Goal: Task Accomplishment & Management: Manage account settings

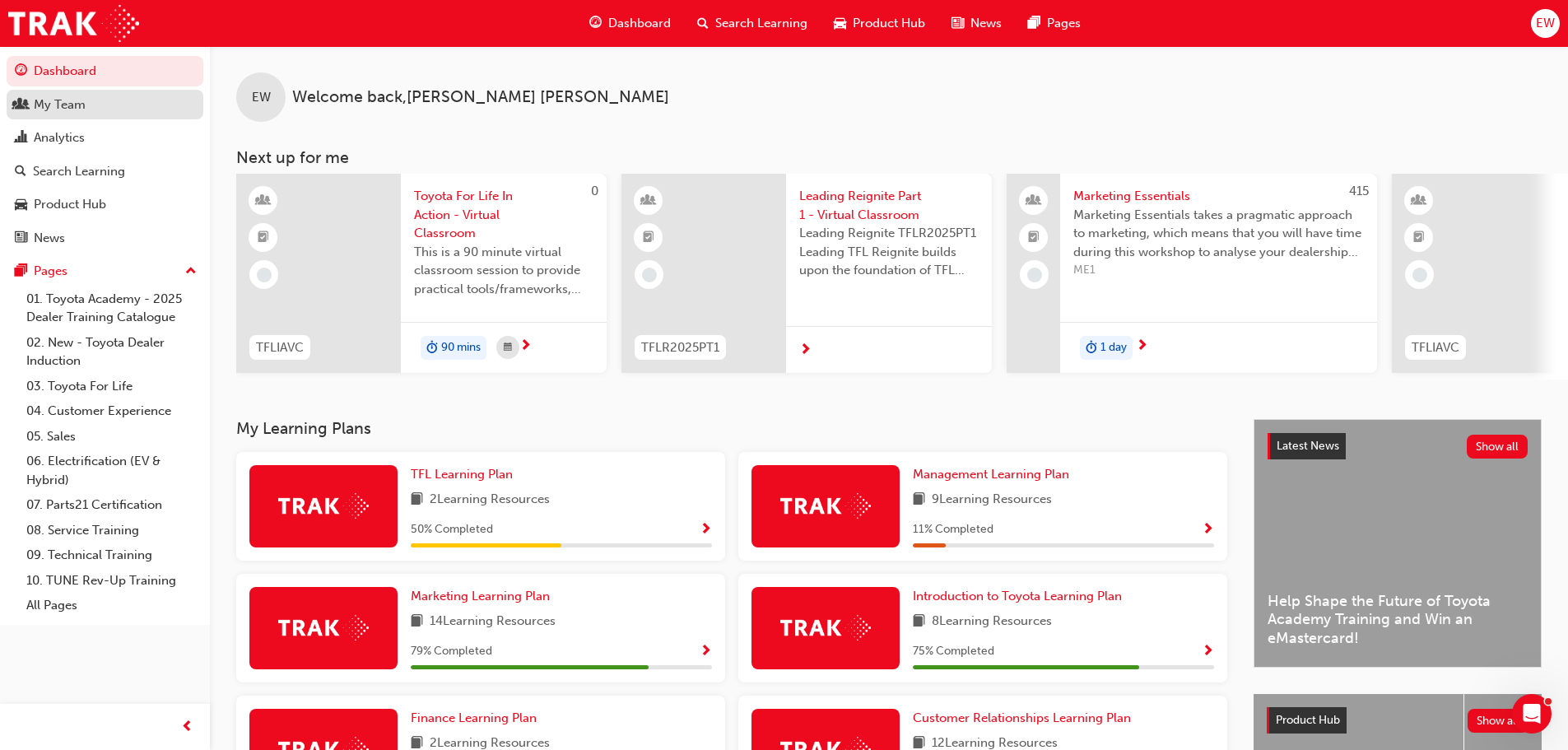
click at [52, 110] on div "My Team" at bounding box center [59, 105] width 51 height 19
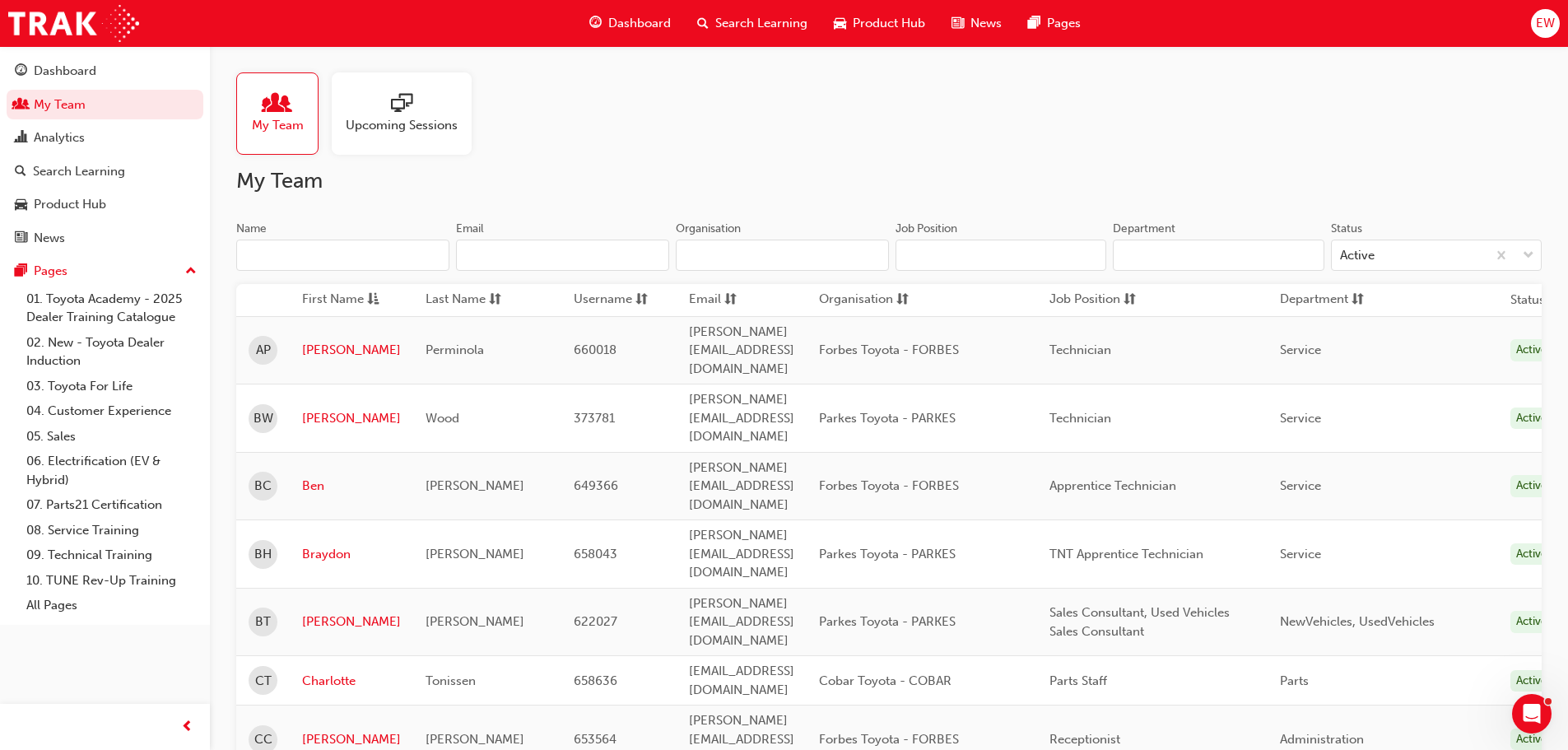
click at [356, 98] on div at bounding box center [401, 104] width 112 height 23
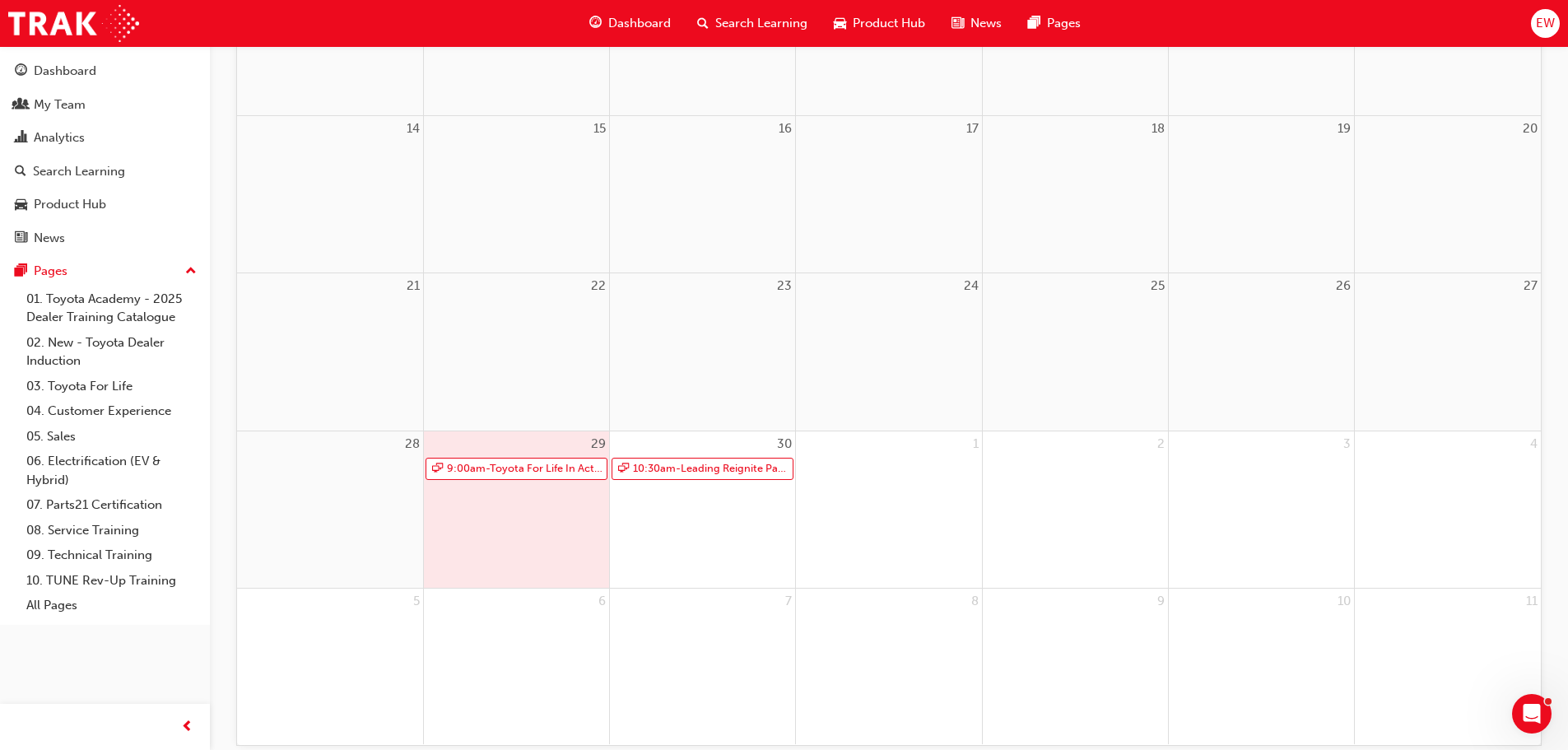
scroll to position [494, 0]
click at [499, 463] on link "9:00am - Toyota For Life In Action - Virtual Classroom" at bounding box center [516, 466] width 182 height 22
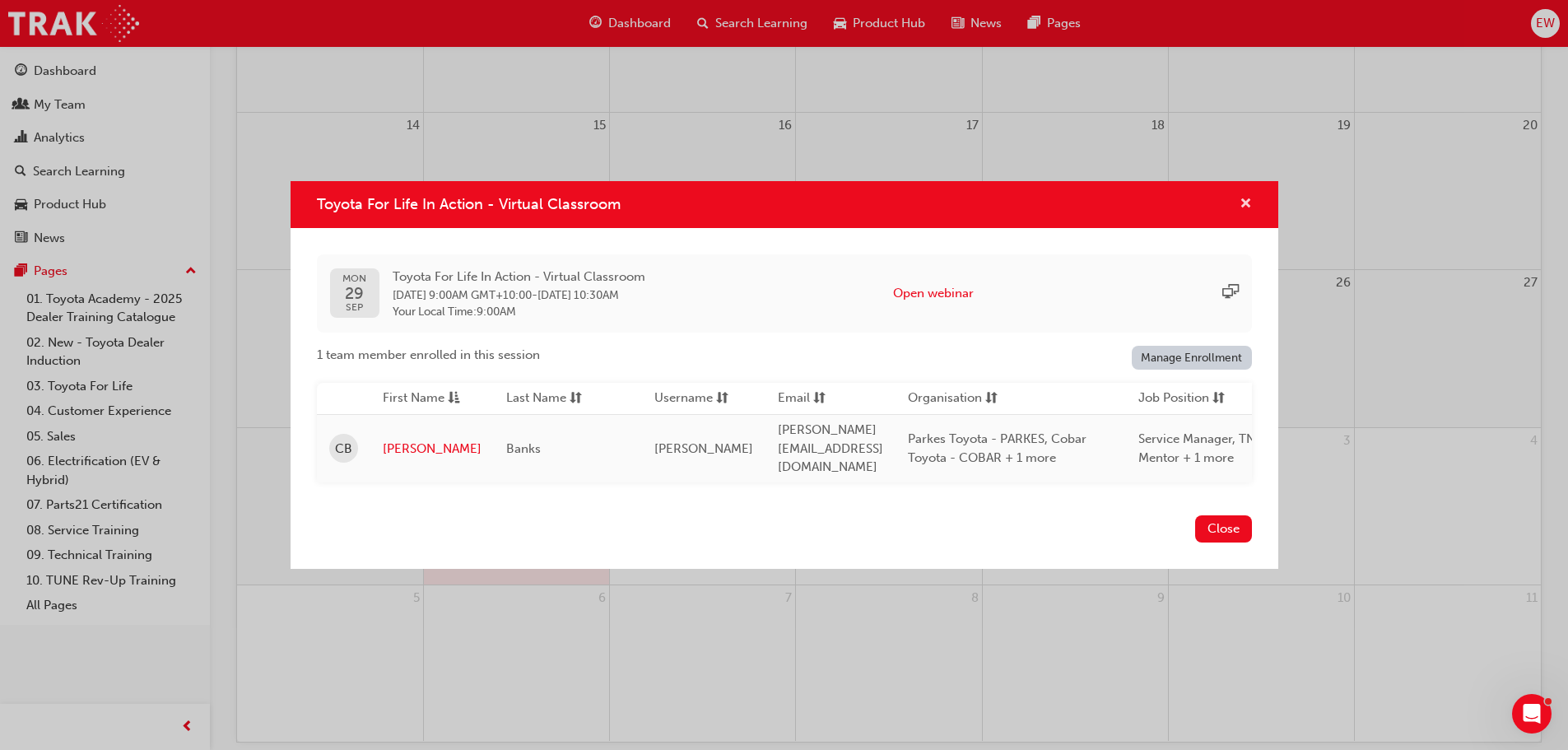
click at [1246, 205] on span "cross-icon" at bounding box center [1245, 204] width 12 height 15
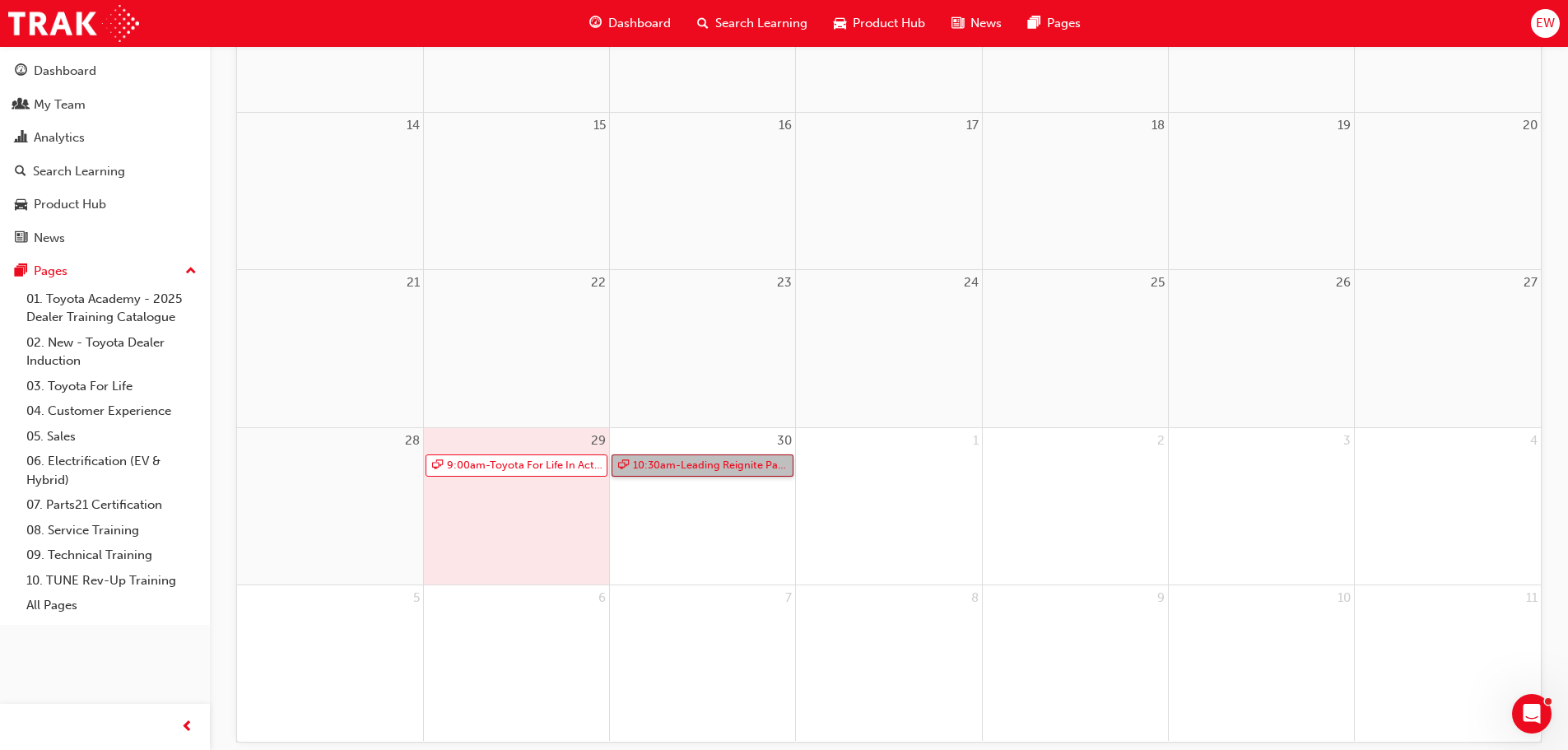
click at [717, 463] on link "10:30am - Leading Reignite Part 2 - Virtual Classroom" at bounding box center [703, 466] width 182 height 22
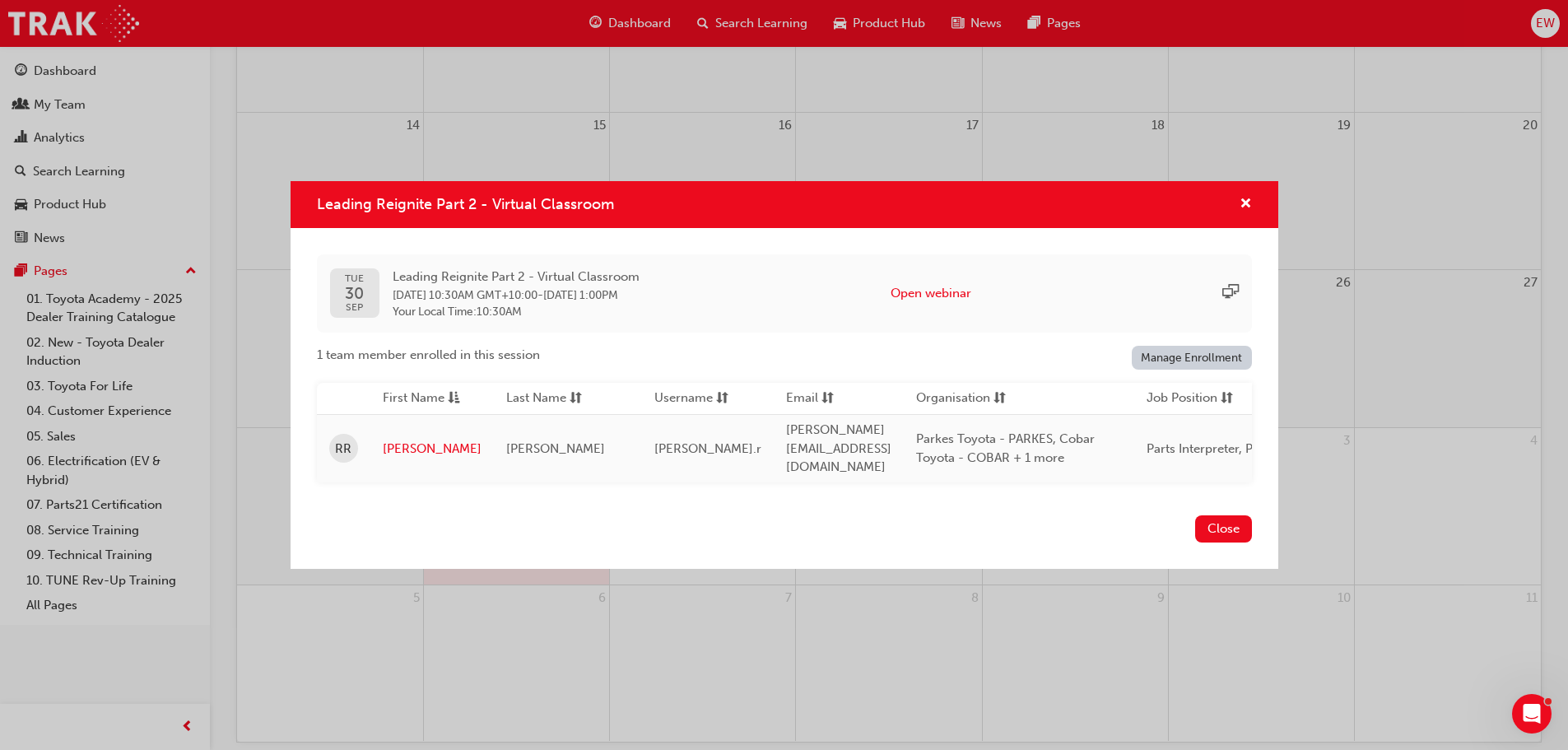
click at [541, 289] on div "Leading Reignite Part 2 - Virtual Classroom [DATE] 10:30AM GMT+10:00 - [DATE] 1…" at bounding box center [516, 293] width 247 height 51
click at [401, 443] on link "[PERSON_NAME]" at bounding box center [431, 449] width 99 height 19
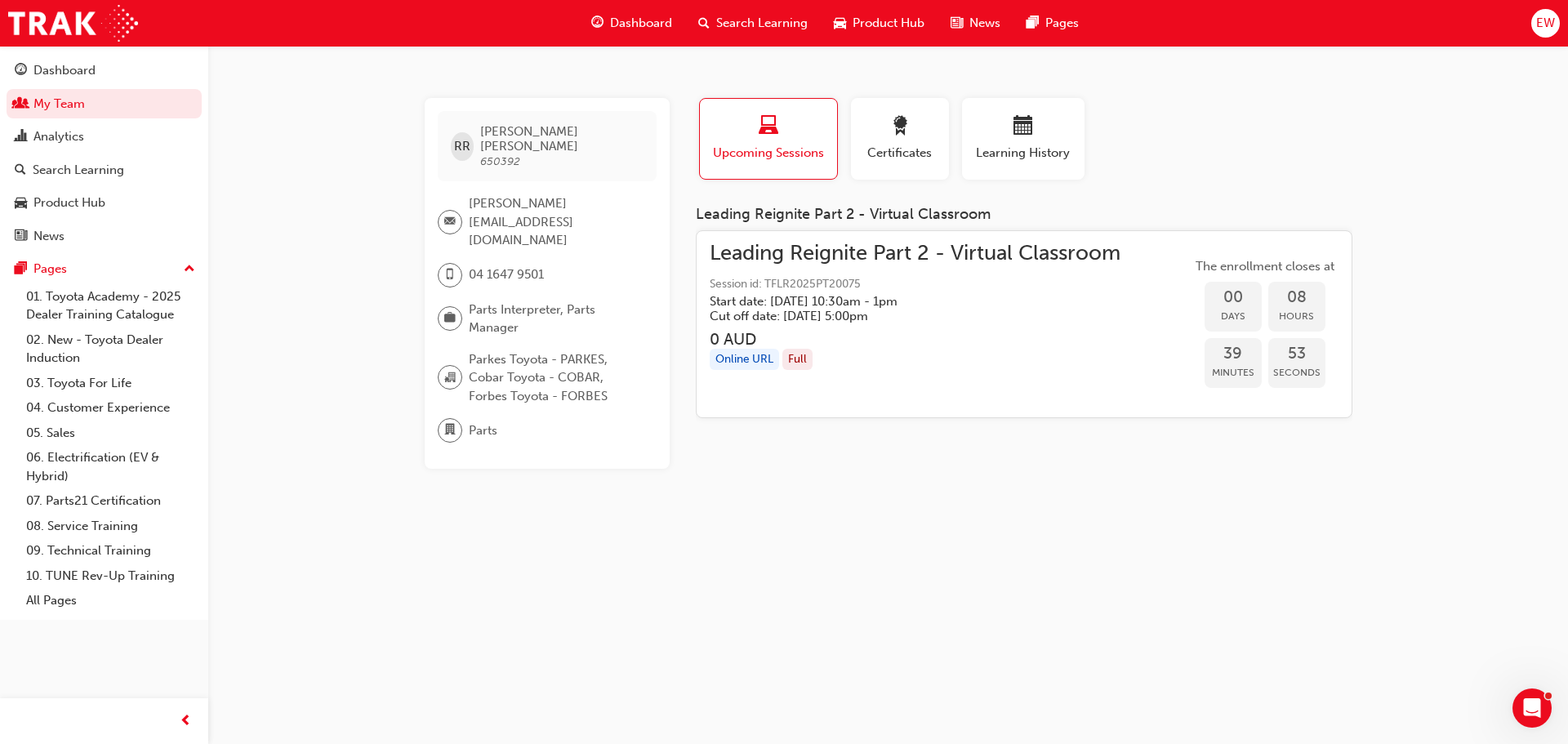
click at [807, 254] on span "Leading Reignite Part 2 - Virtual Classroom" at bounding box center [915, 254] width 411 height 19
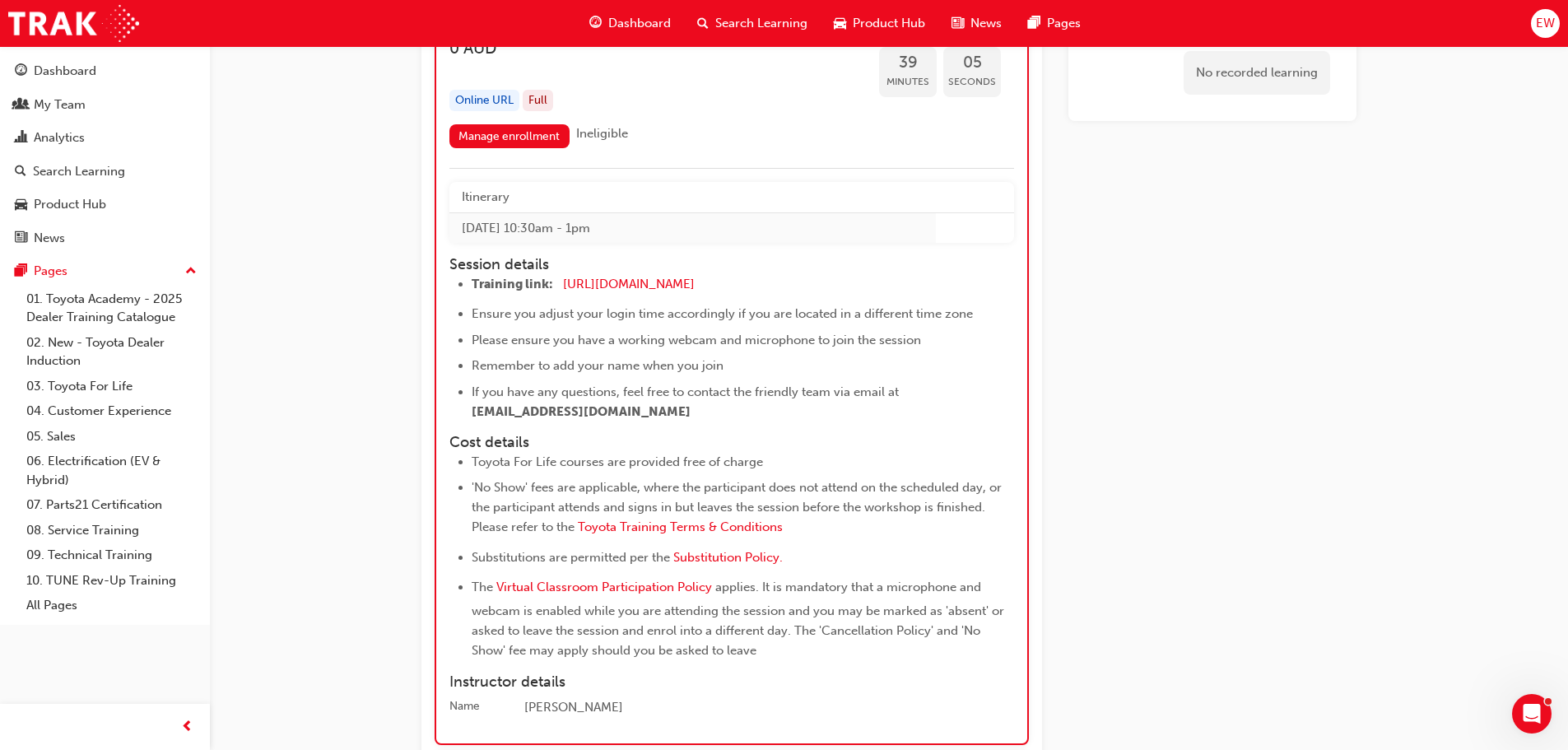
scroll to position [1220, 0]
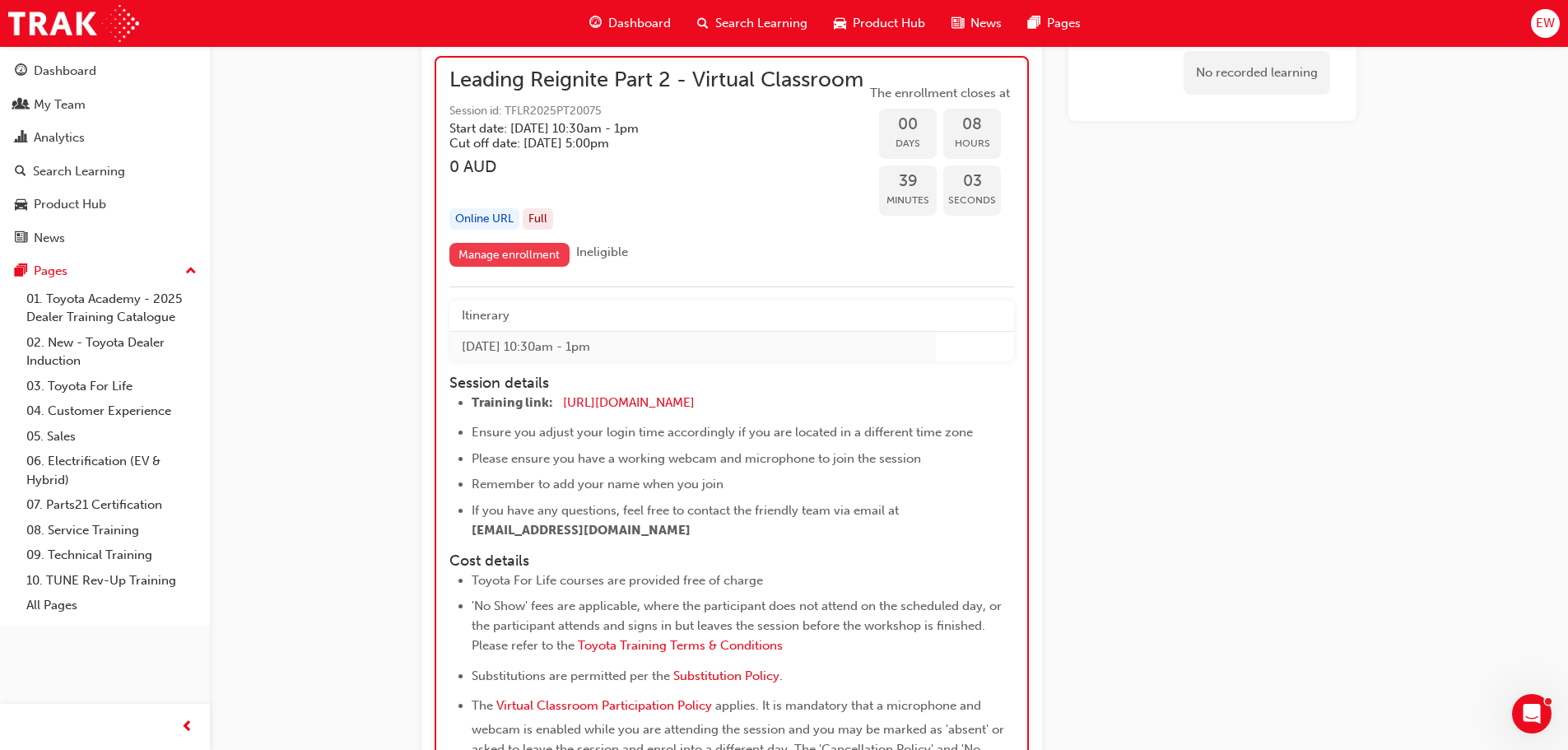
click at [470, 267] on link "Manage enrollment" at bounding box center [510, 255] width 120 height 24
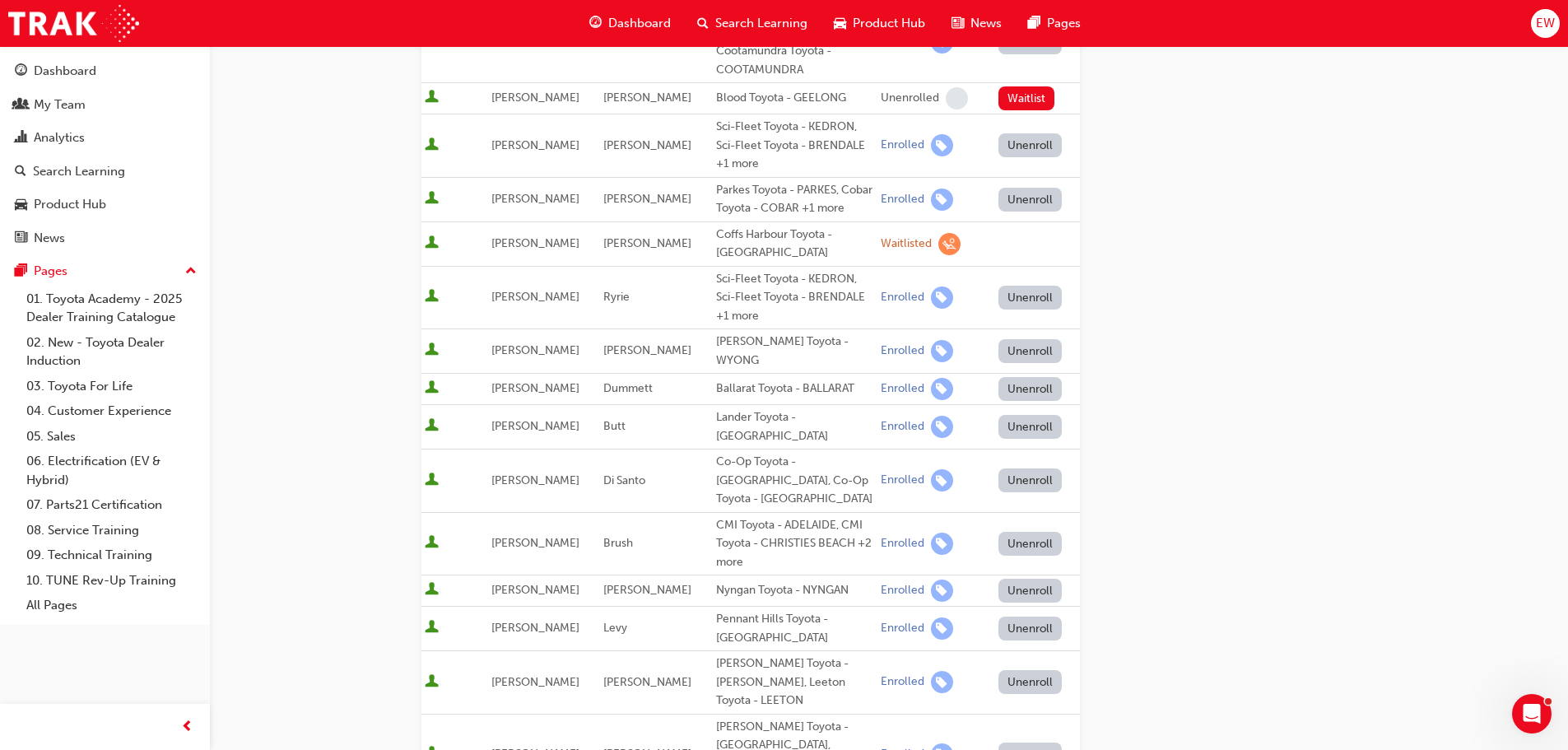
scroll to position [247, 0]
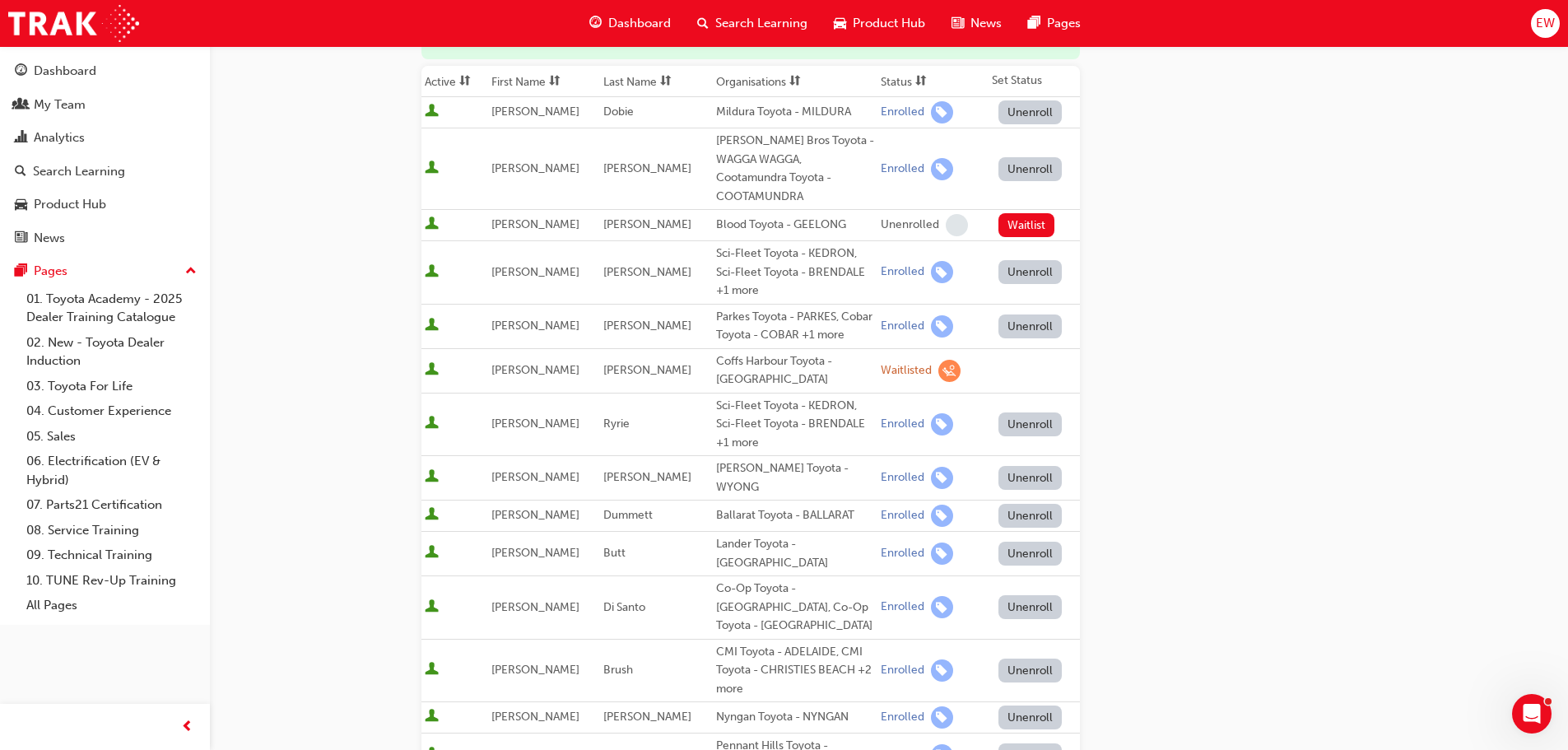
click at [1015, 318] on button "Unenroll" at bounding box center [1030, 327] width 64 height 24
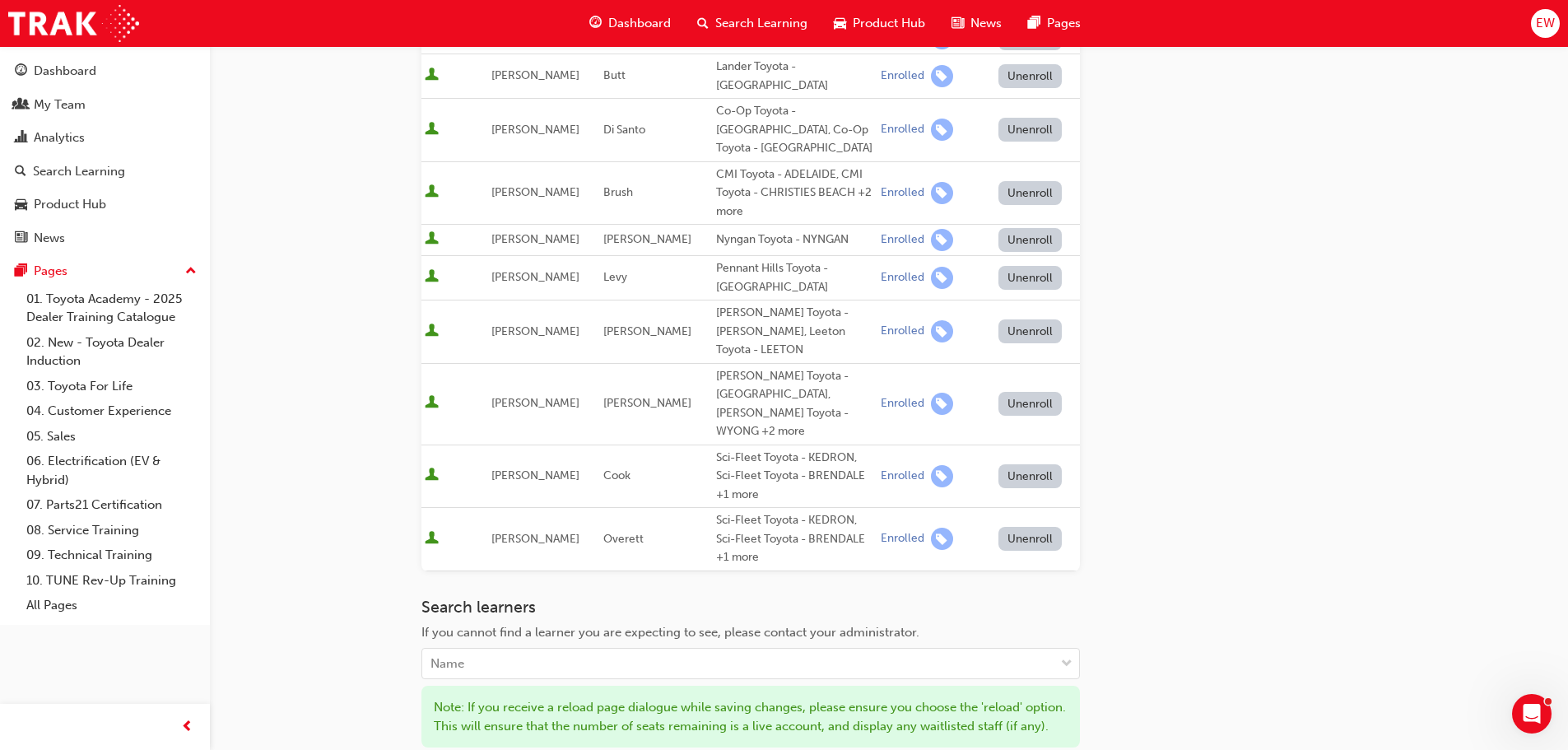
scroll to position [906, 0]
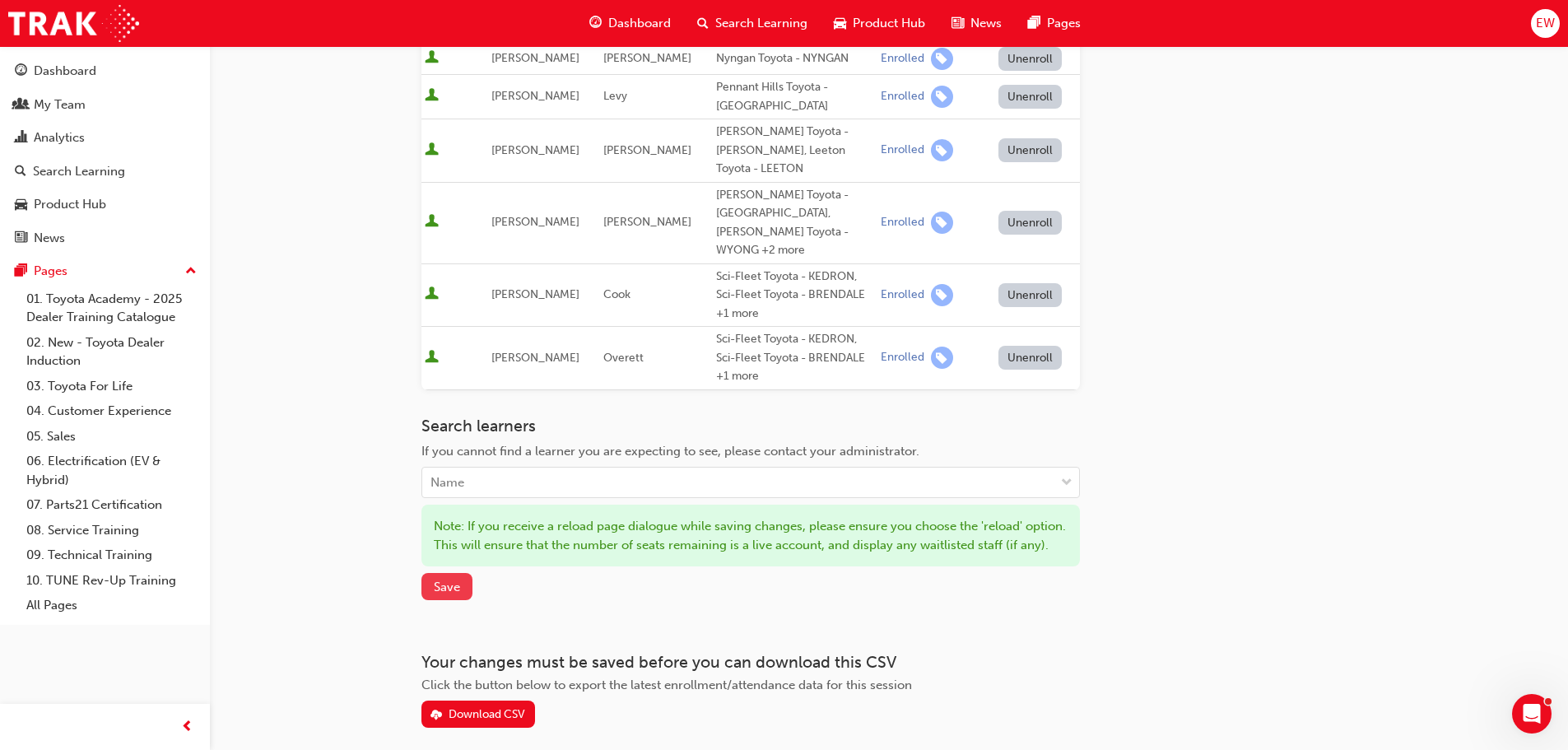
click at [443, 580] on span "Save" at bounding box center [447, 587] width 27 height 15
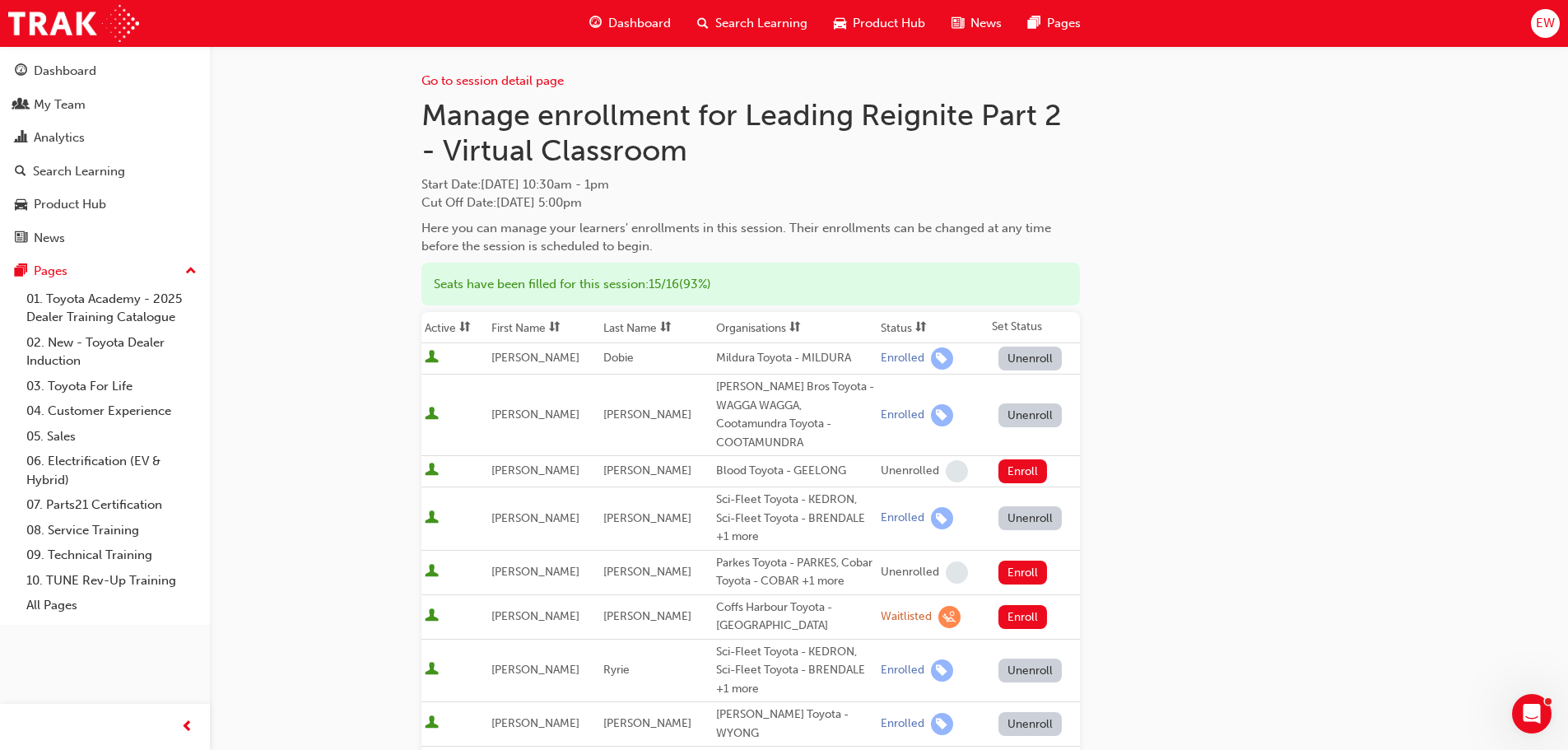
scroll to position [0, 0]
click at [619, 157] on h1 "Manage enrollment for Leading Reignite Part 2 - Virtual Classroom" at bounding box center [751, 133] width 659 height 71
click at [522, 82] on link "Go to session detail page" at bounding box center [492, 81] width 142 height 15
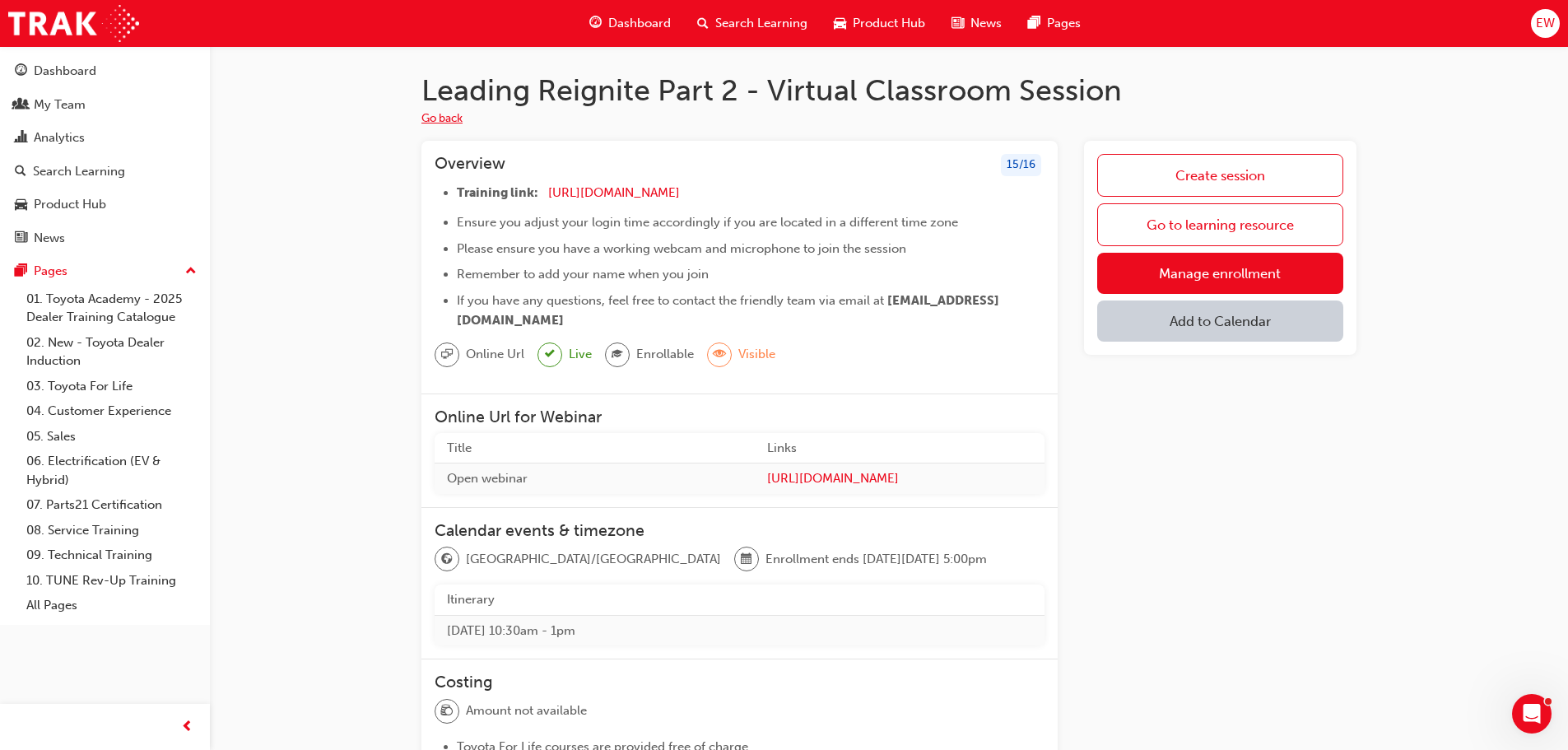
click at [454, 112] on button "Go back" at bounding box center [442, 119] width 41 height 19
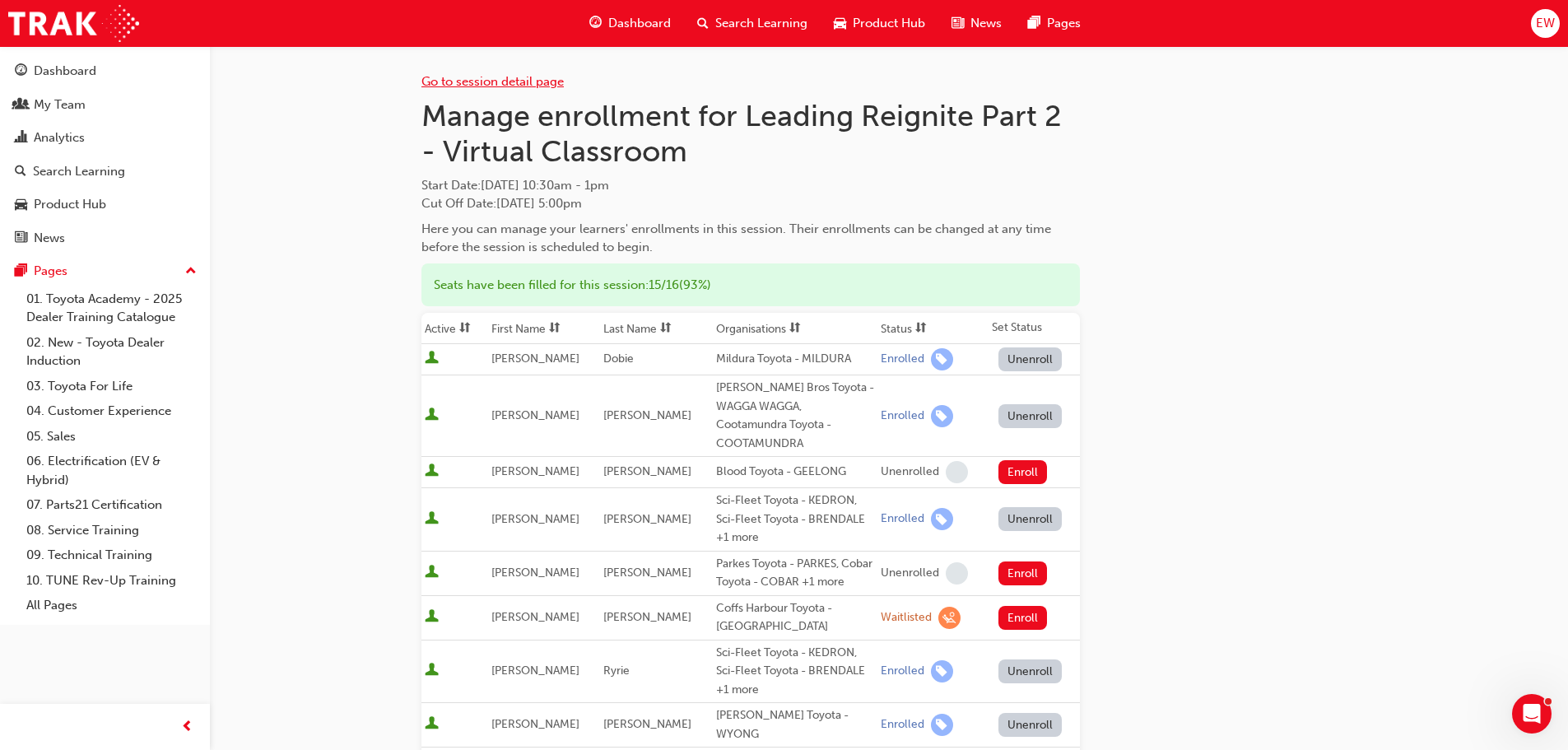
click at [504, 81] on link "Go to session detail page" at bounding box center [492, 81] width 142 height 15
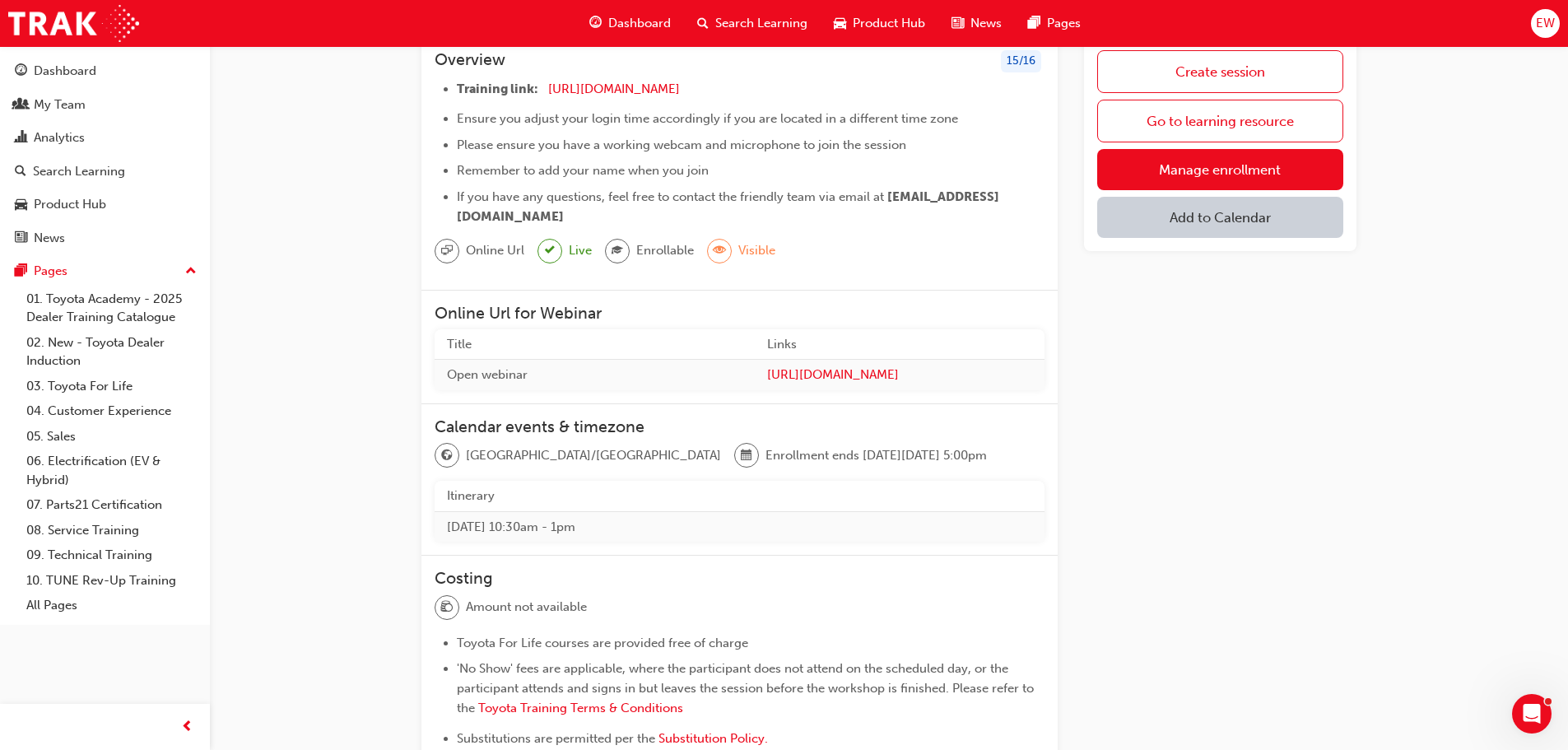
scroll to position [165, 0]
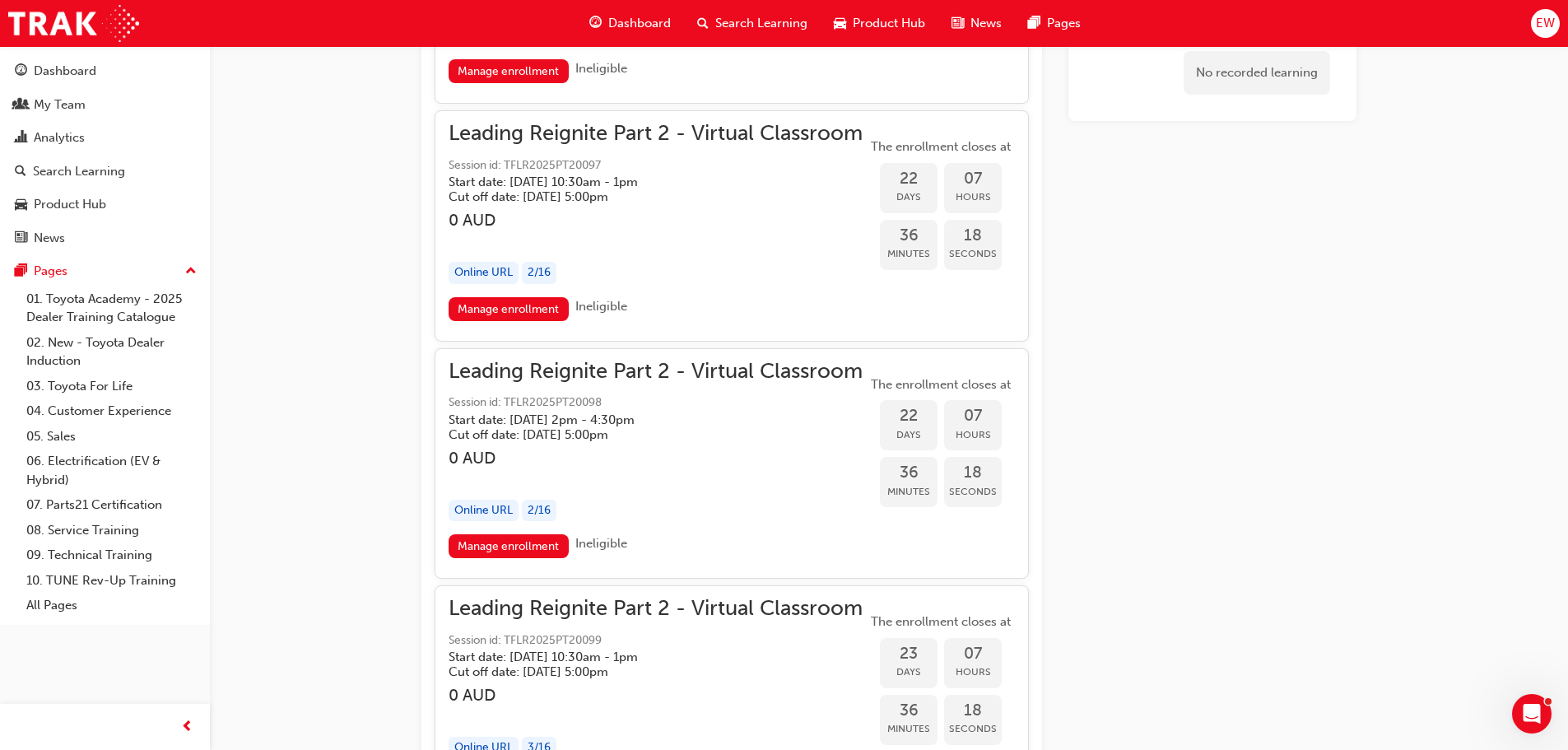
scroll to position [7100, 0]
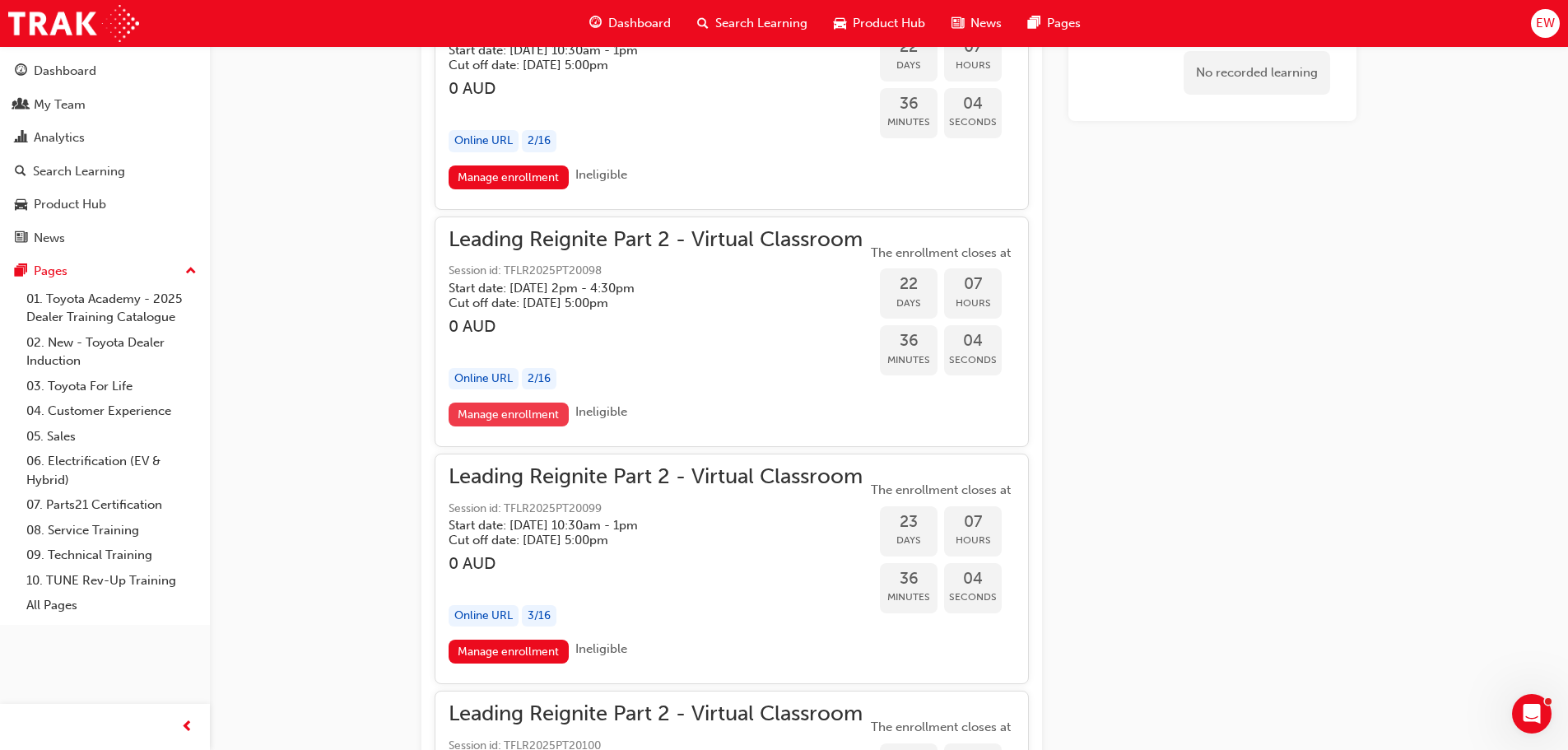
click at [474, 426] on link "Manage enrollment" at bounding box center [509, 414] width 120 height 24
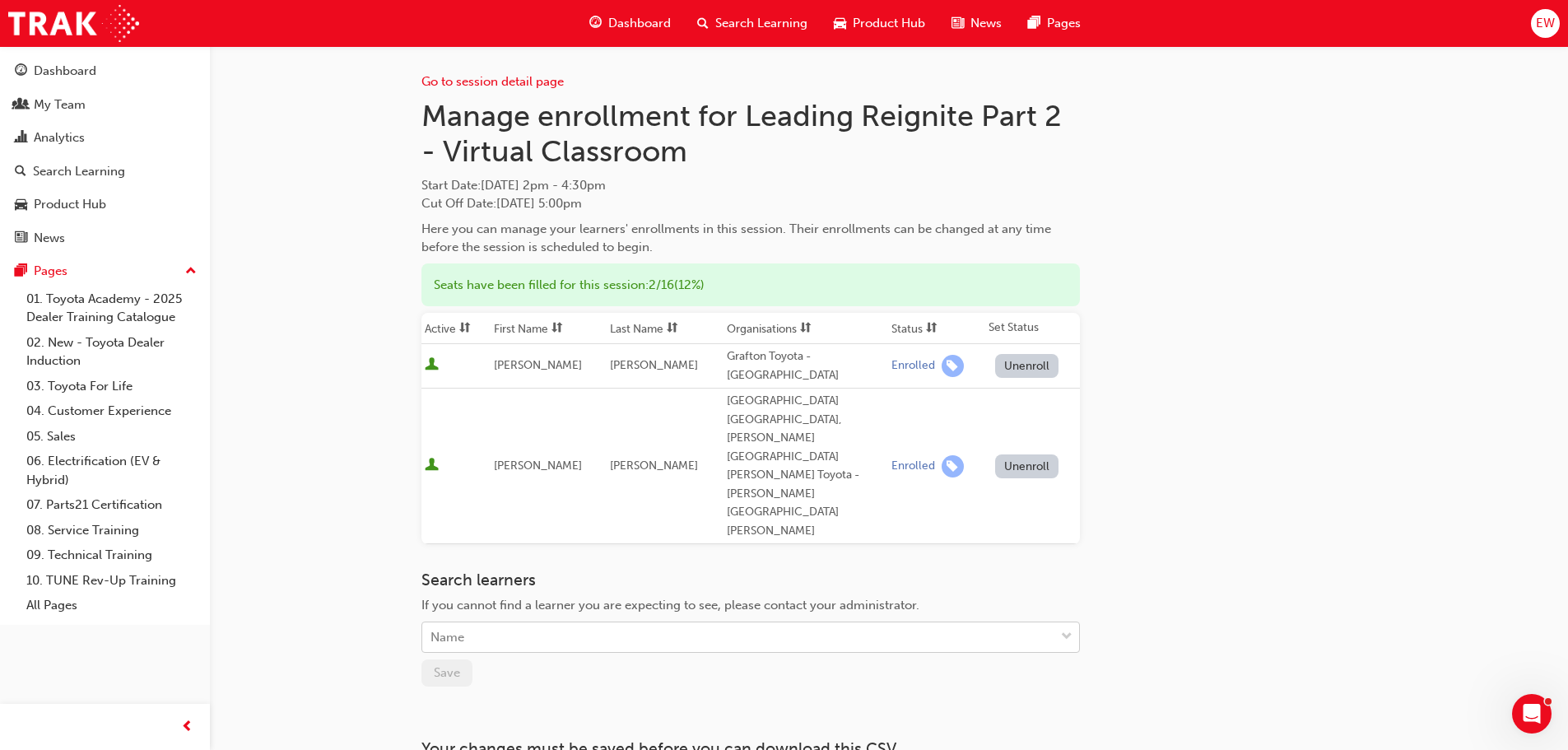
click at [514, 624] on div "Name" at bounding box center [738, 638] width 632 height 29
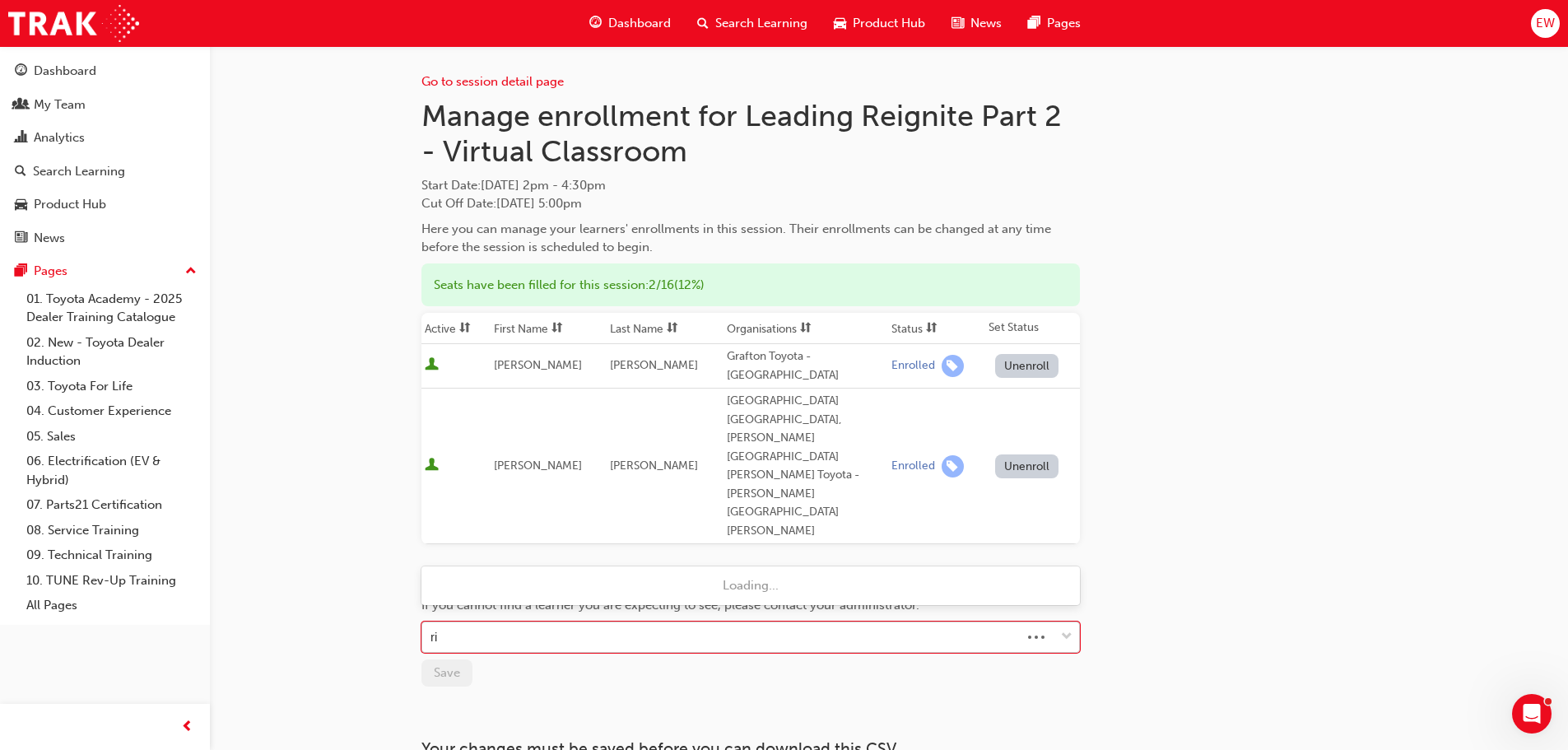
type input "ric"
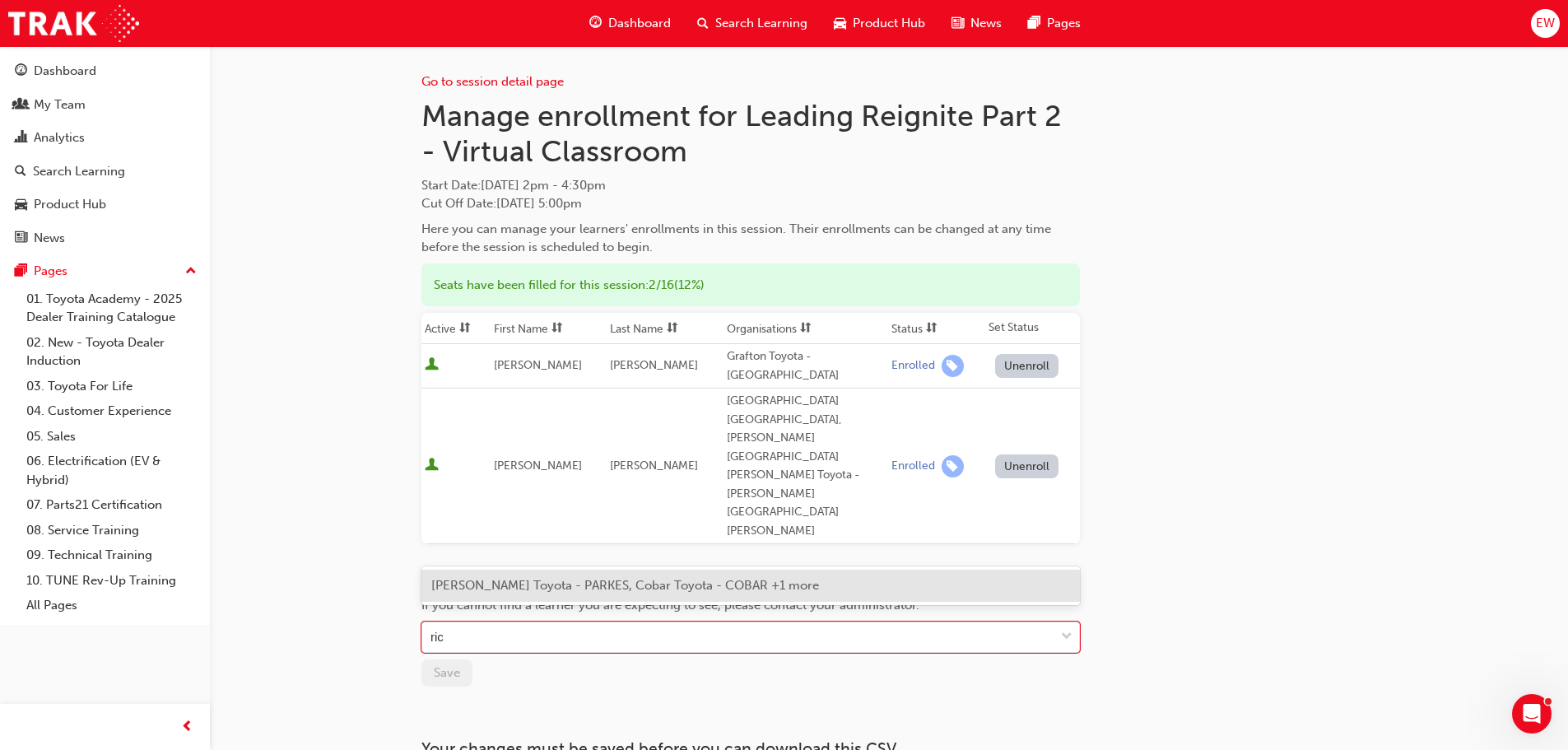
click at [533, 590] on span "[PERSON_NAME] Toyota - PARKES, Cobar Toyota - COBAR +1 more" at bounding box center [625, 585] width 388 height 15
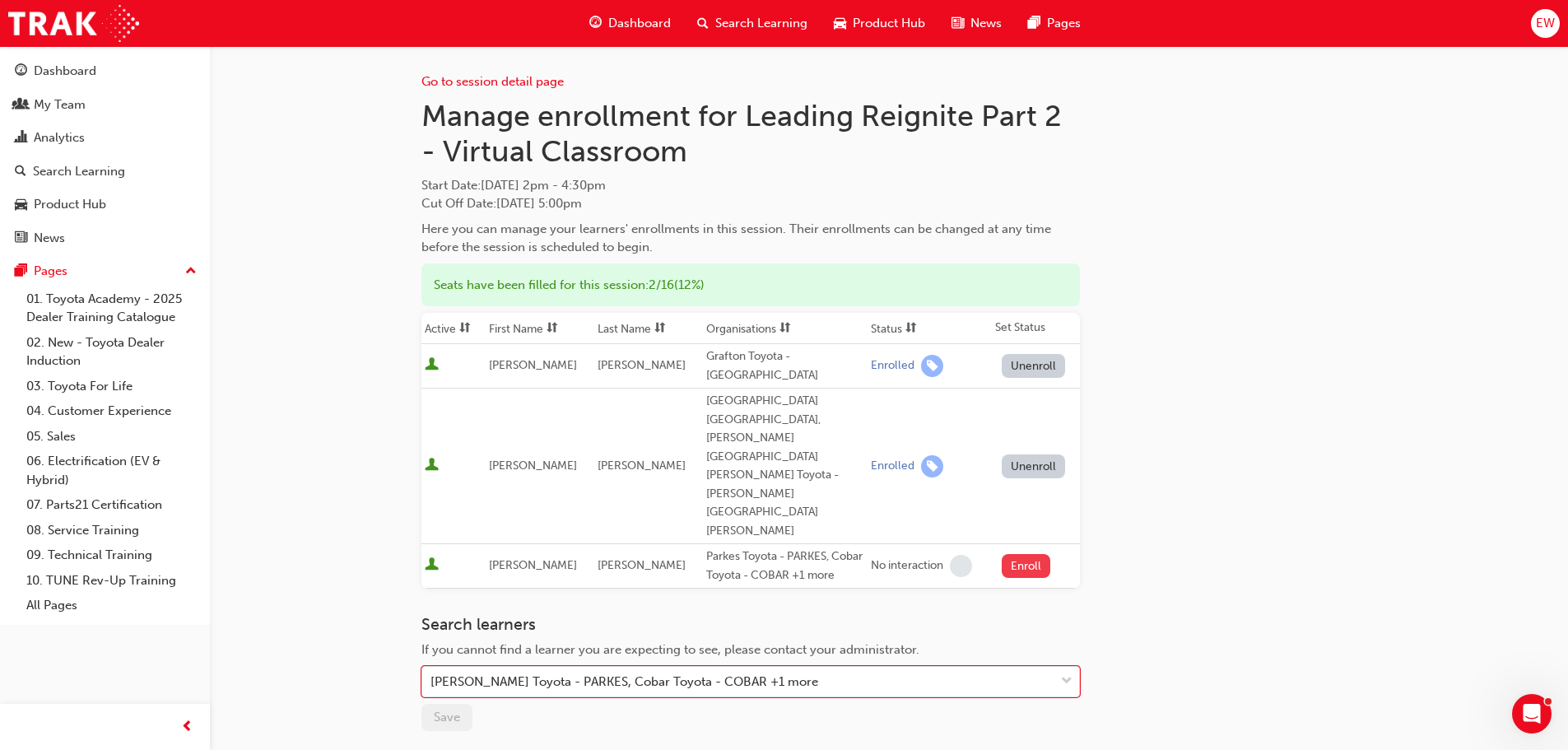
click at [1024, 554] on button "Enroll" at bounding box center [1027, 566] width 50 height 24
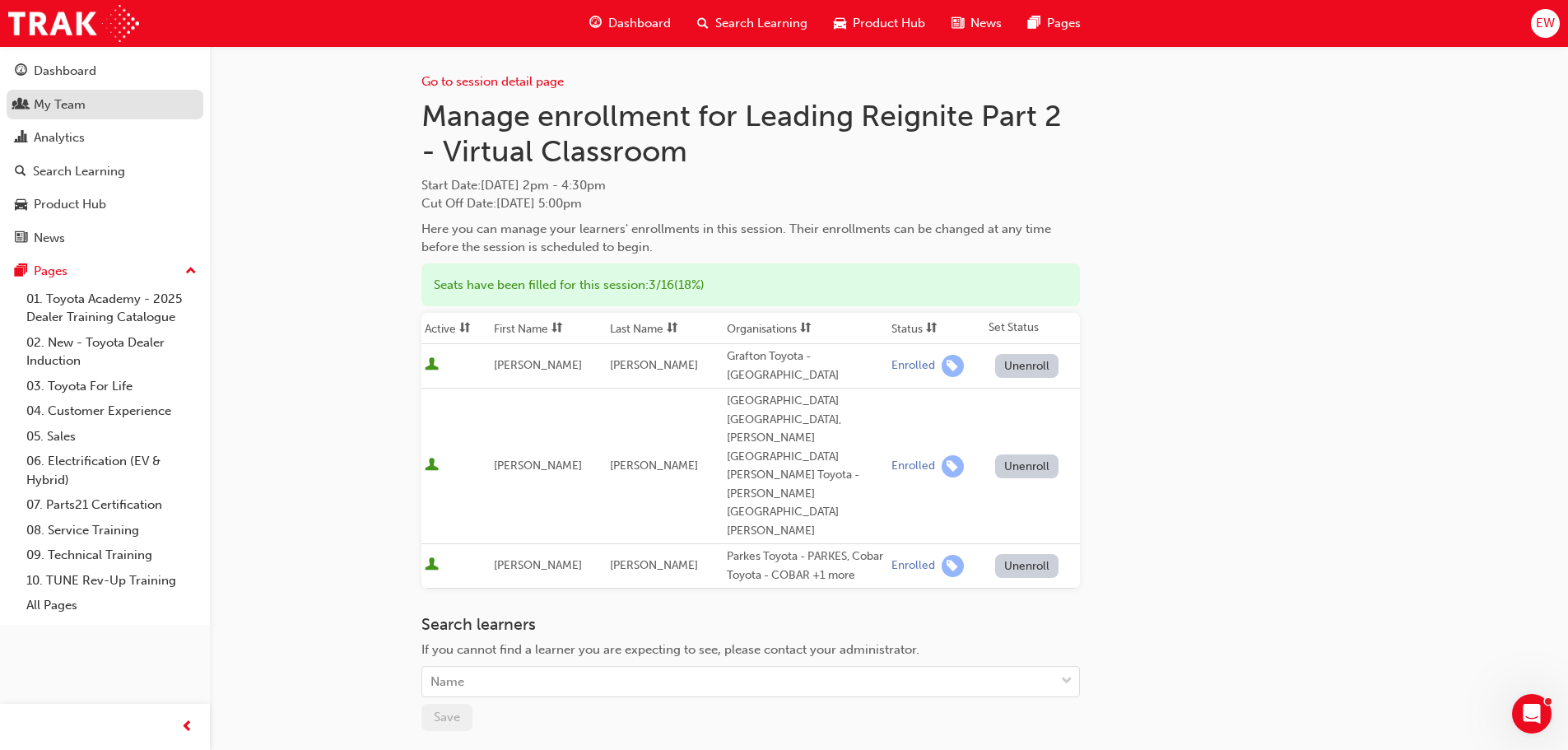
click at [62, 91] on link "My Team" at bounding box center [105, 106] width 196 height 31
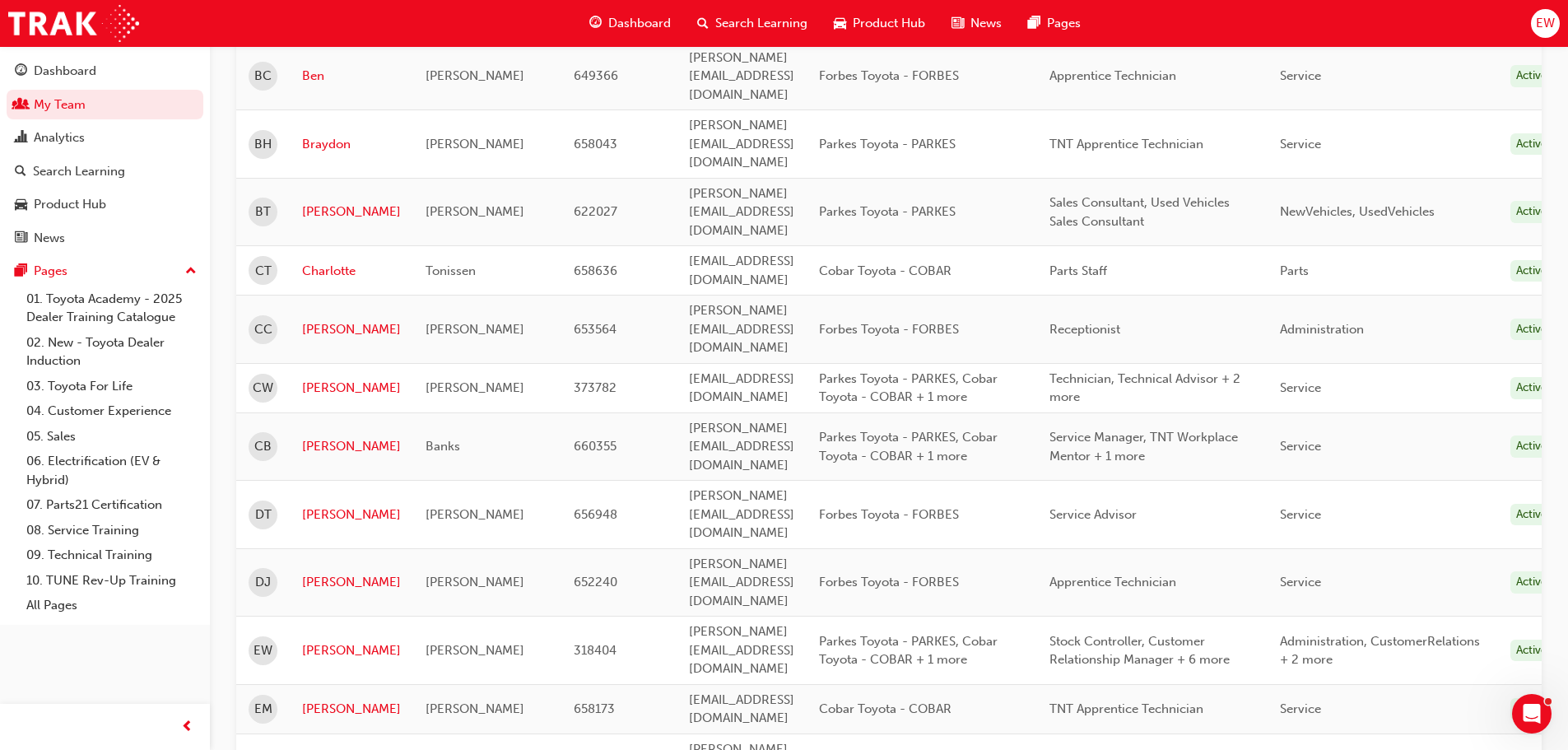
scroll to position [494, 0]
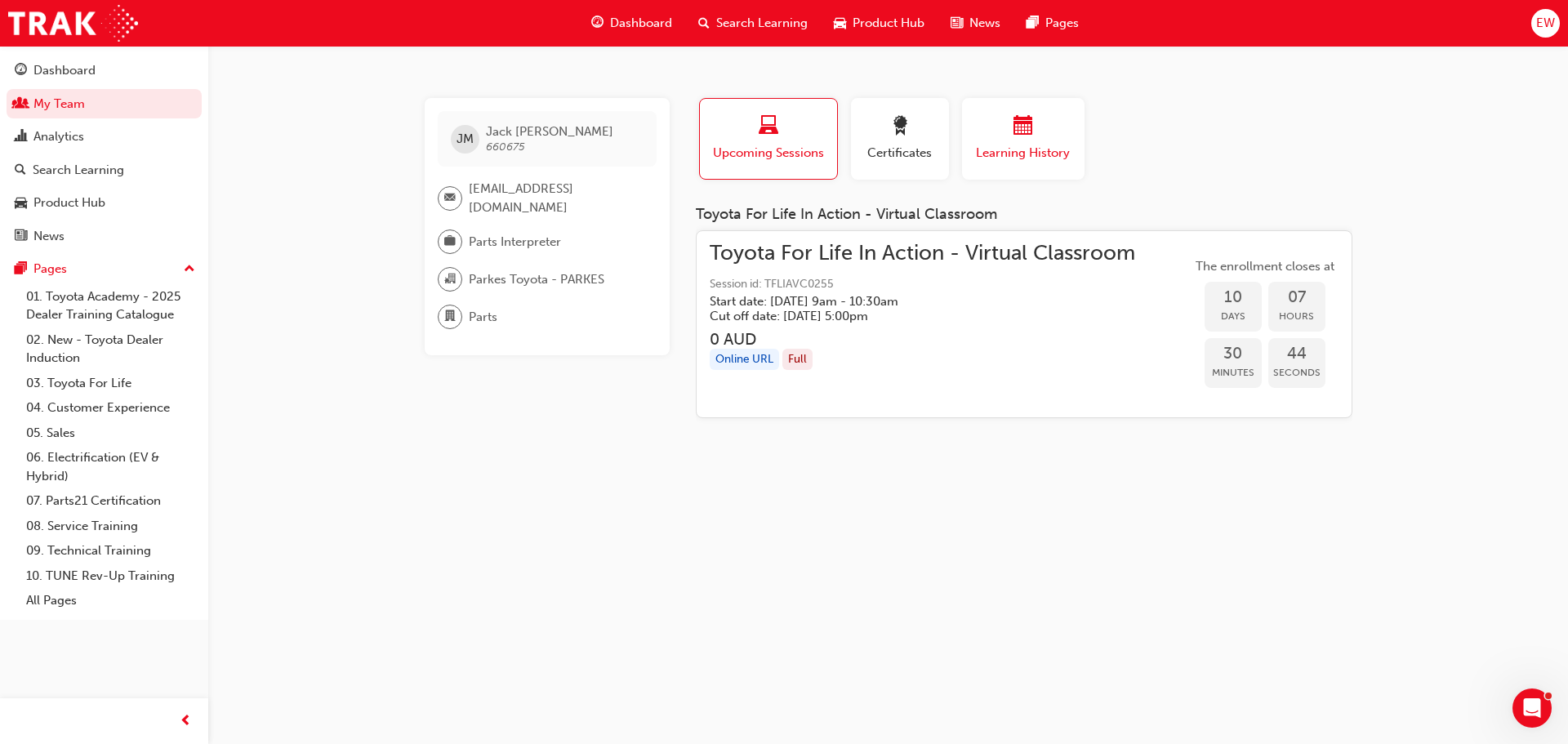
click at [989, 154] on span "Learning History" at bounding box center [1023, 153] width 98 height 19
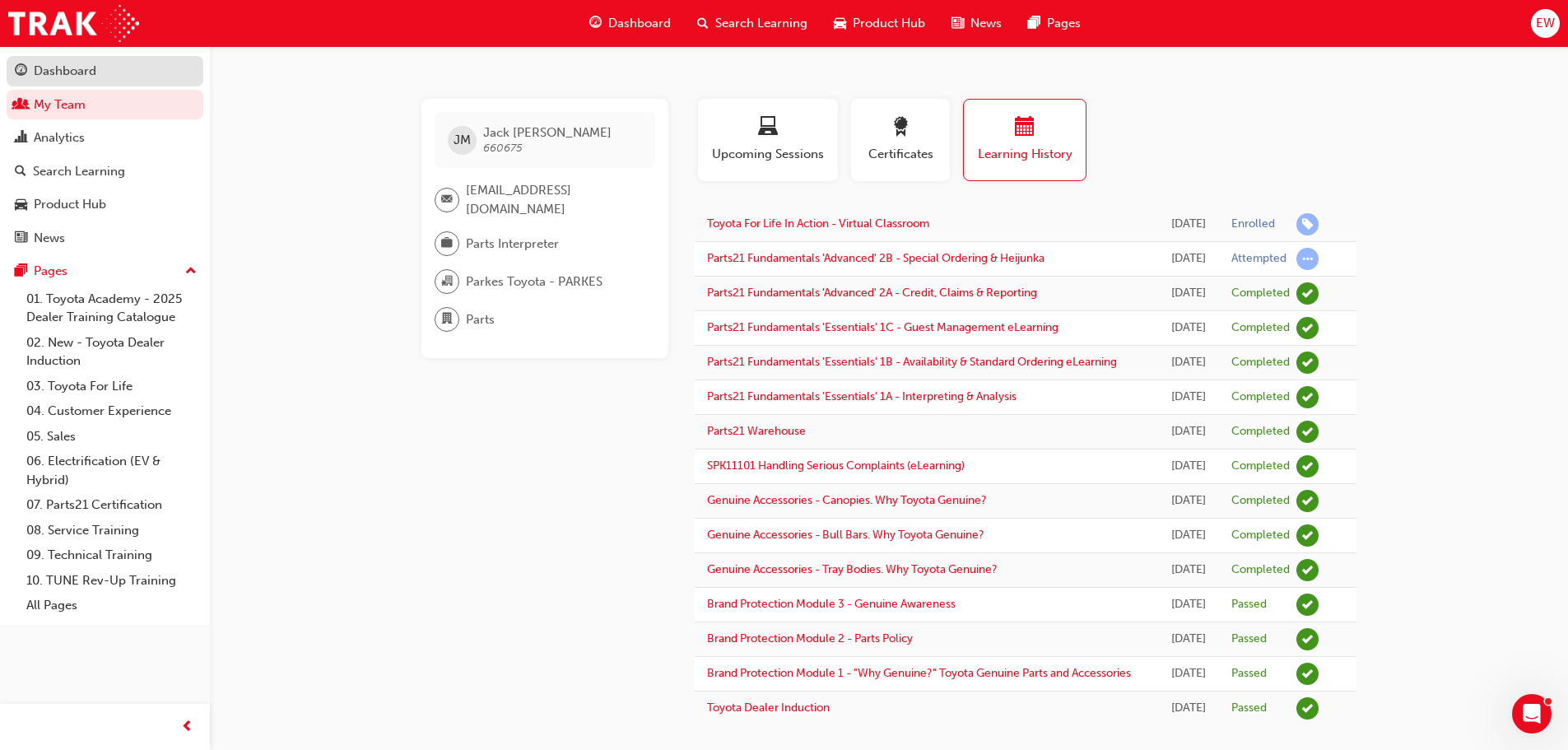
click at [95, 72] on div "Dashboard" at bounding box center [64, 71] width 63 height 19
